Goal: Obtain resource: Download file/media

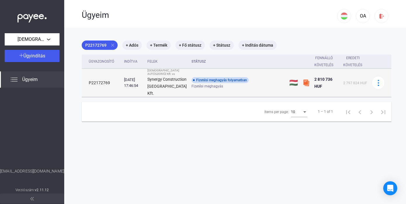
click at [202, 90] on span "Fizetési meghagyás" at bounding box center [207, 86] width 32 height 7
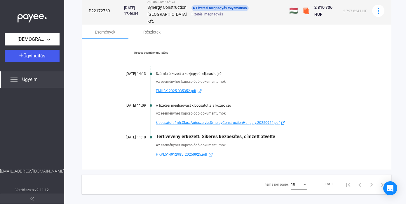
scroll to position [83, 0]
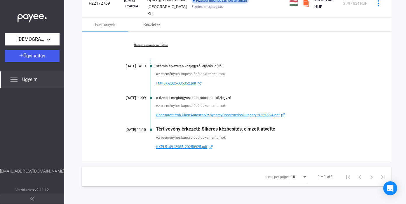
click at [191, 147] on span "HKPL514912985_20250925.pdf" at bounding box center [181, 147] width 51 height 7
